Goal: Transaction & Acquisition: Purchase product/service

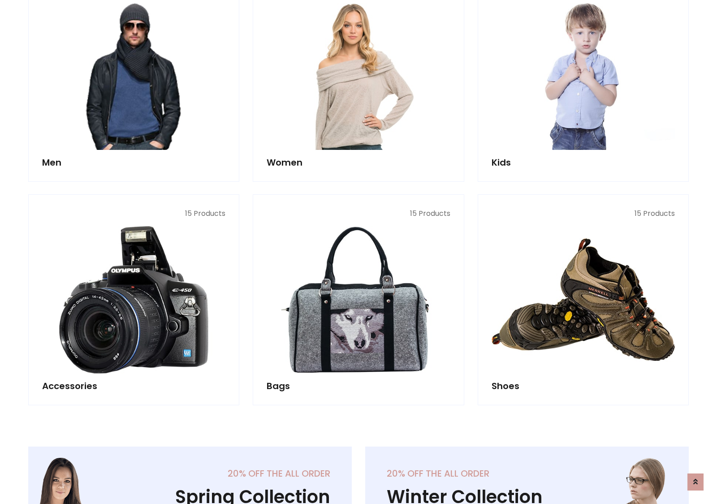
scroll to position [651, 0]
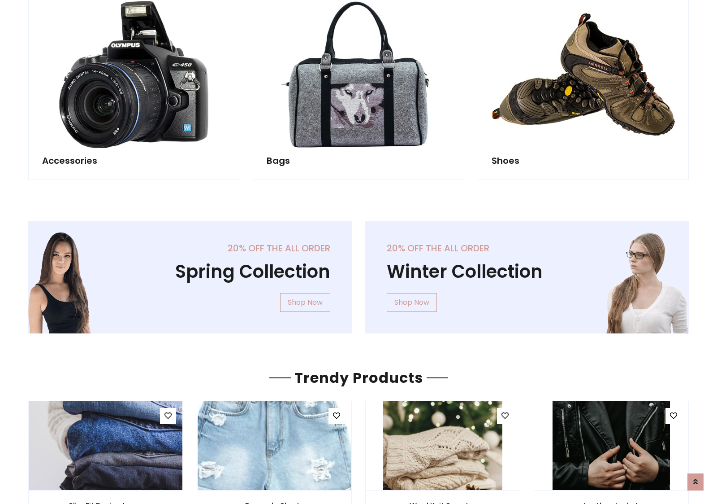
click at [359, 273] on div "20% off the all order Winter Collection Shop Now" at bounding box center [527, 284] width 337 height 126
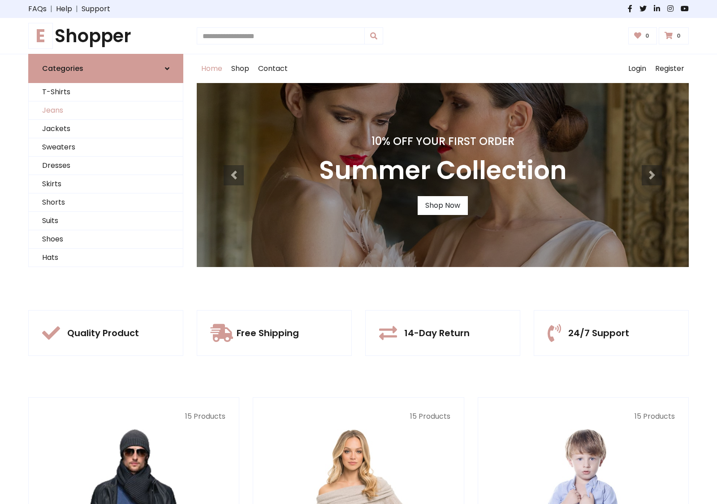
click at [106, 110] on link "Jeans" at bounding box center [106, 110] width 154 height 18
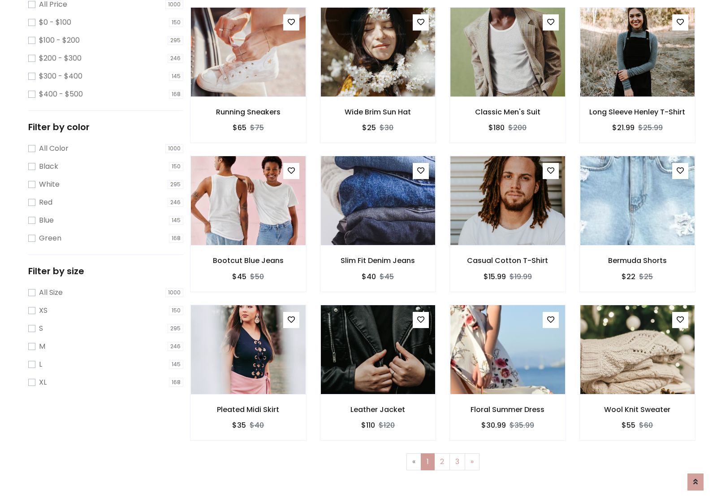
scroll to position [283, 0]
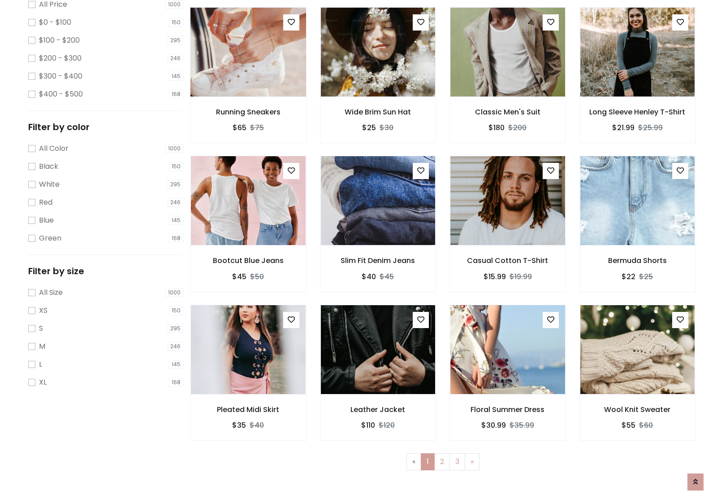
click at [248, 90] on img at bounding box center [248, 51] width 138 height 215
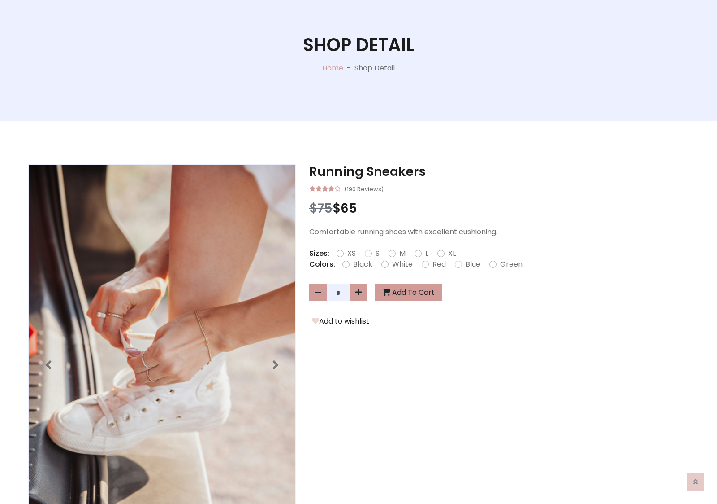
scroll to position [96, 0]
click at [438, 264] on label "Red" at bounding box center [439, 264] width 13 height 11
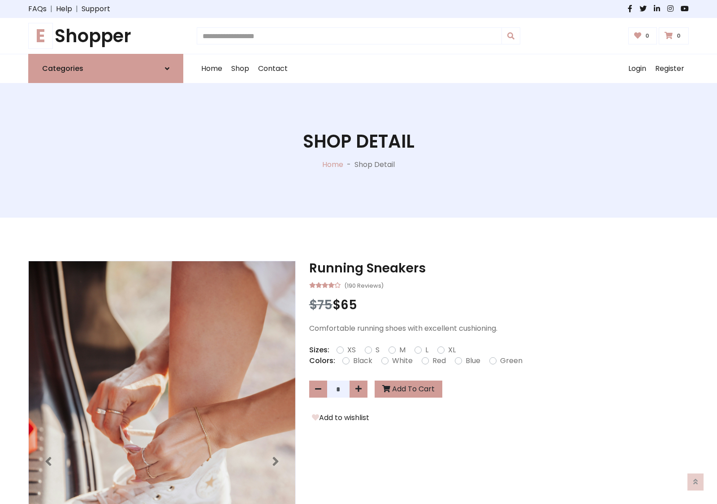
scroll to position [96, 0]
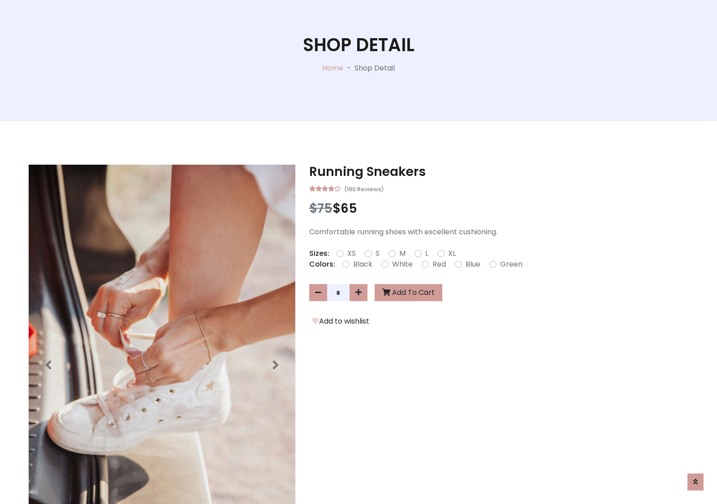
click at [359, 252] on form "XS S M L XL" at bounding box center [400, 253] width 126 height 11
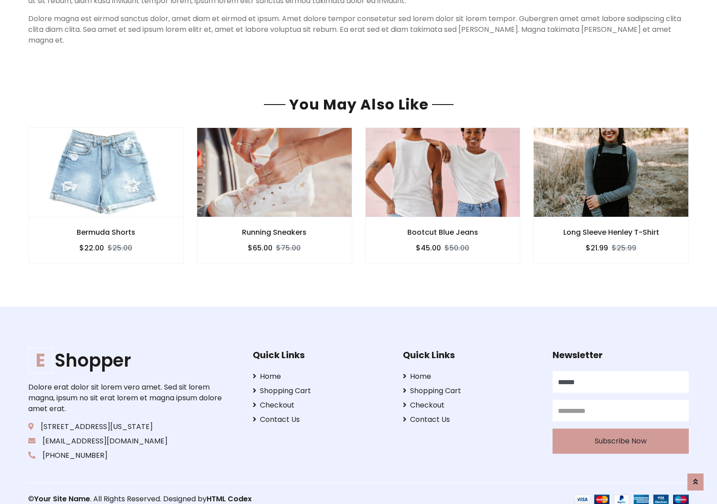
type input "******"
type input "**********"
click at [621, 430] on button "Subscribe Now" at bounding box center [621, 440] width 136 height 25
